Goal: Transaction & Acquisition: Purchase product/service

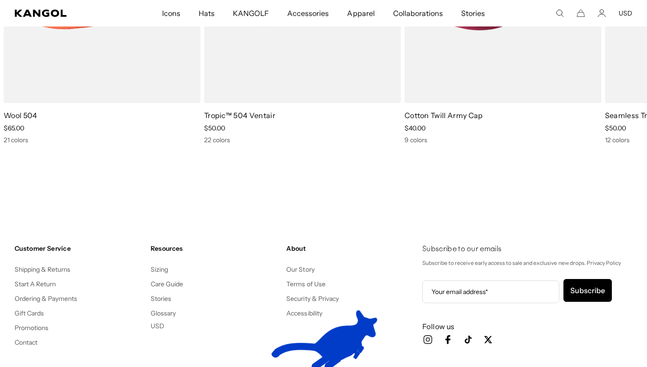
scroll to position [0, 188]
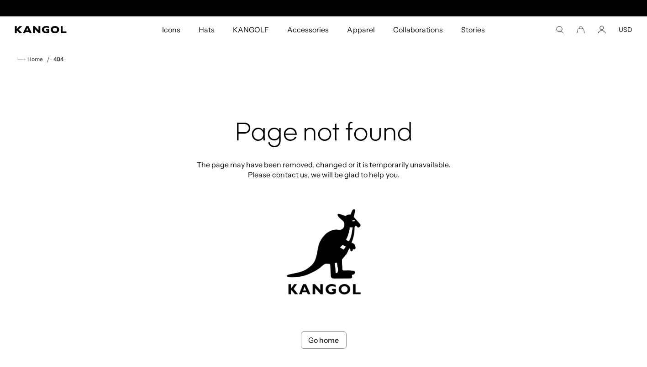
scroll to position [0, 188]
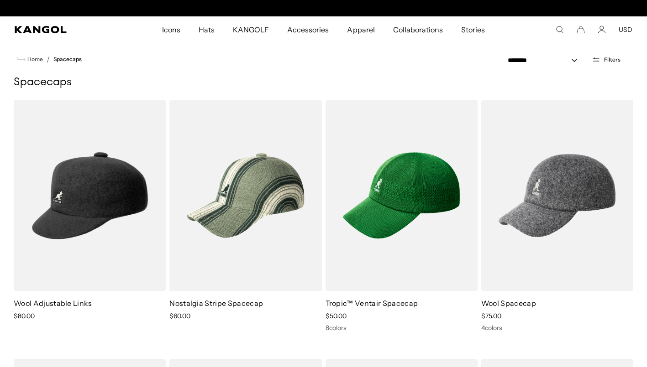
scroll to position [0, 188]
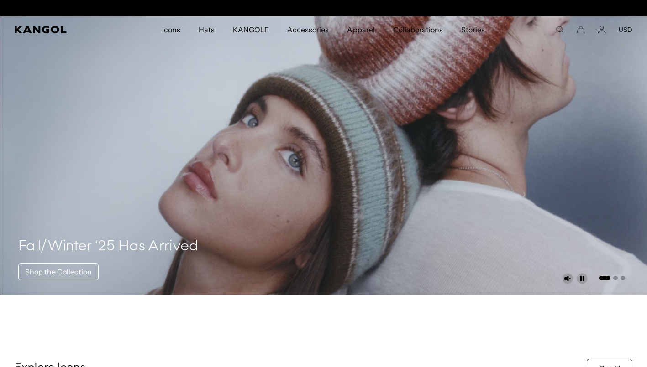
scroll to position [0, 188]
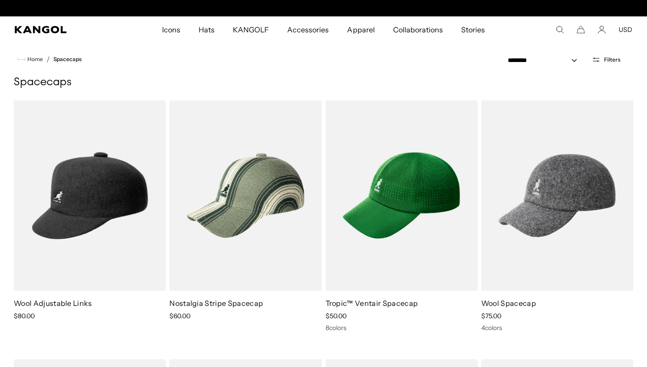
scroll to position [0, 188]
